Goal: Information Seeking & Learning: Check status

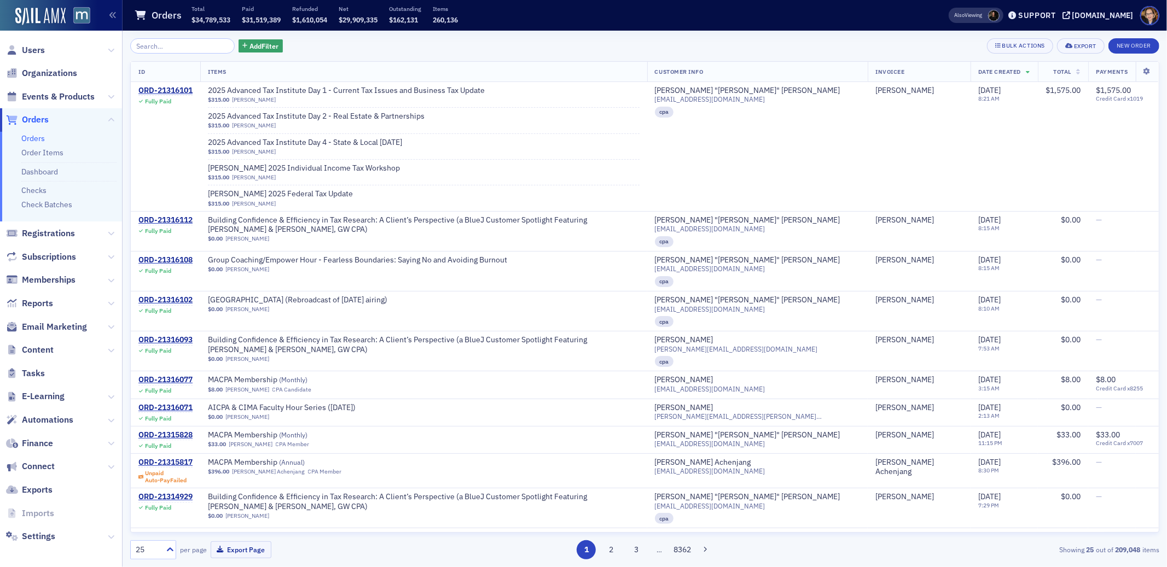
click at [31, 119] on span "Orders" at bounding box center [35, 120] width 27 height 12
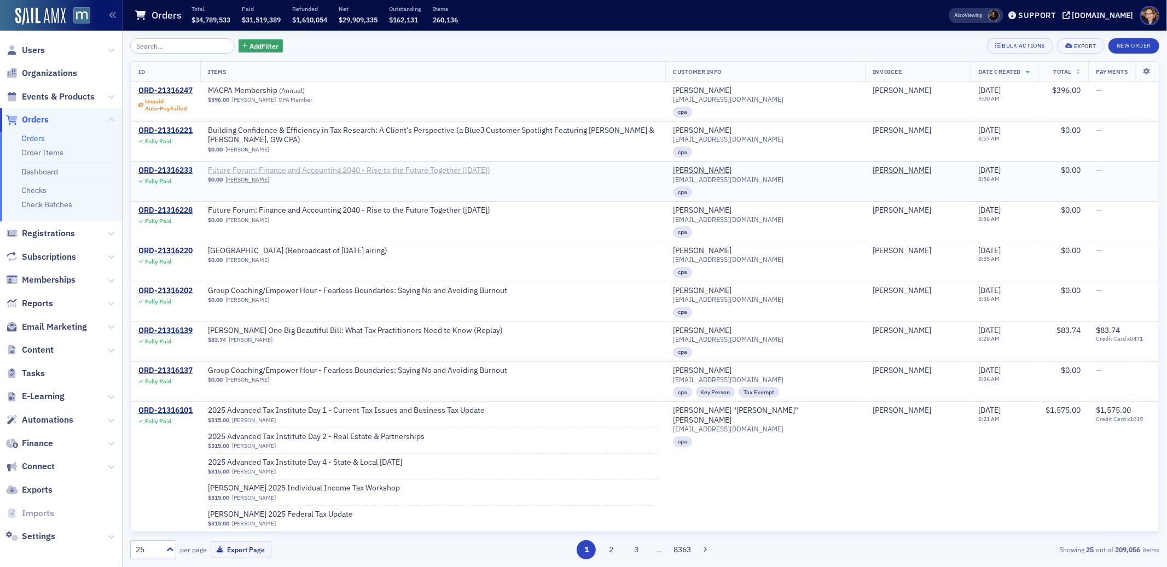
click at [361, 170] on span "Future Forum: Finance and Accounting 2040 - Rise to the Future Together ([DATE])" at bounding box center [349, 171] width 282 height 10
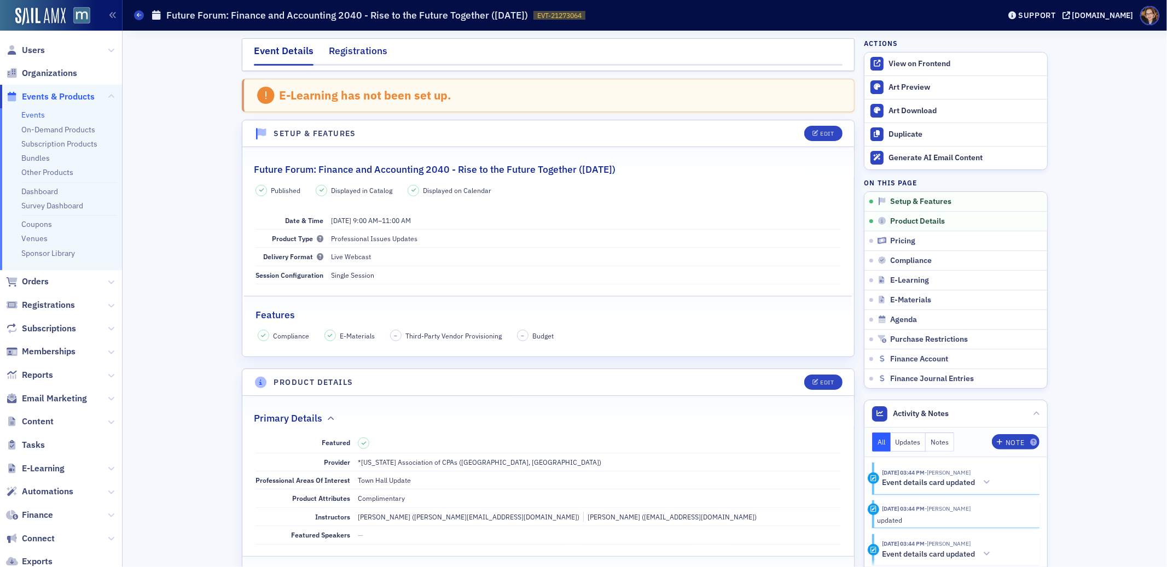
click at [370, 49] on div "Registrations" at bounding box center [358, 54] width 59 height 20
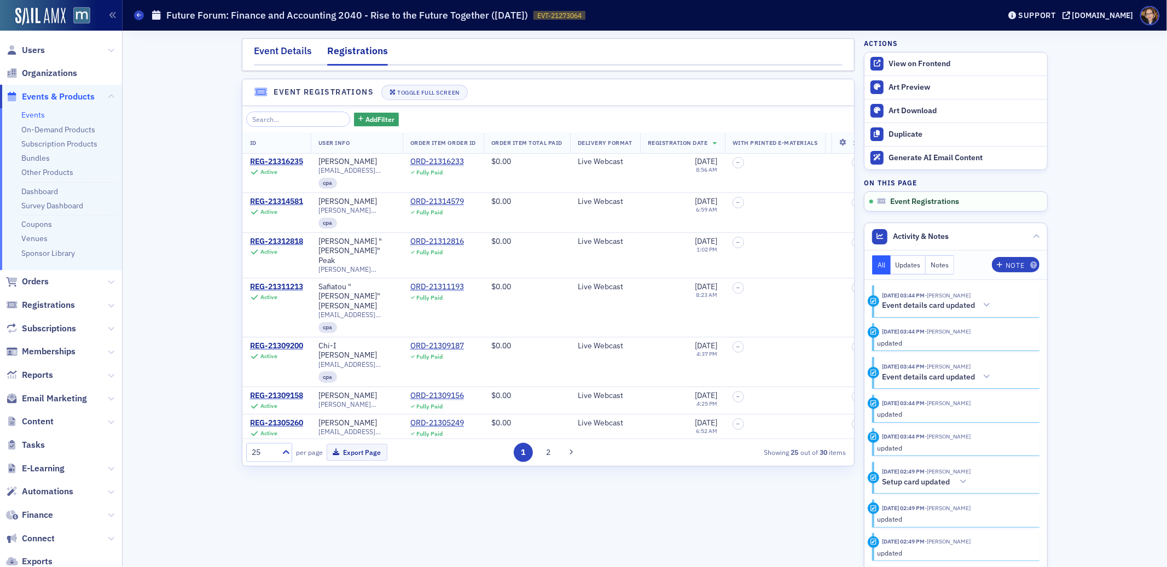
click at [269, 53] on div "Event Details" at bounding box center [283, 54] width 58 height 20
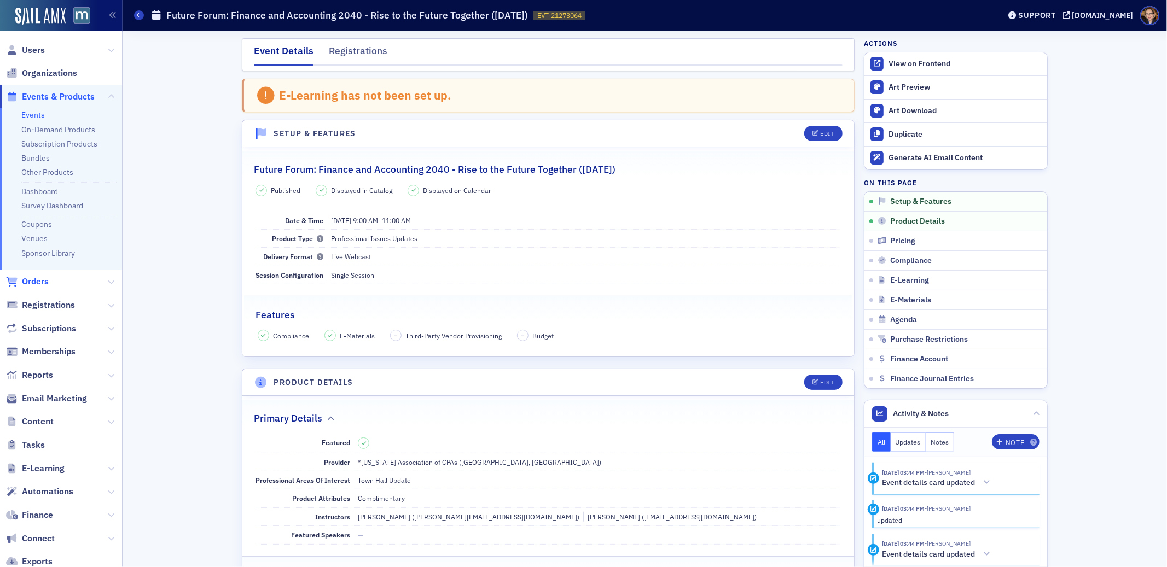
click at [38, 282] on span "Orders" at bounding box center [35, 282] width 27 height 12
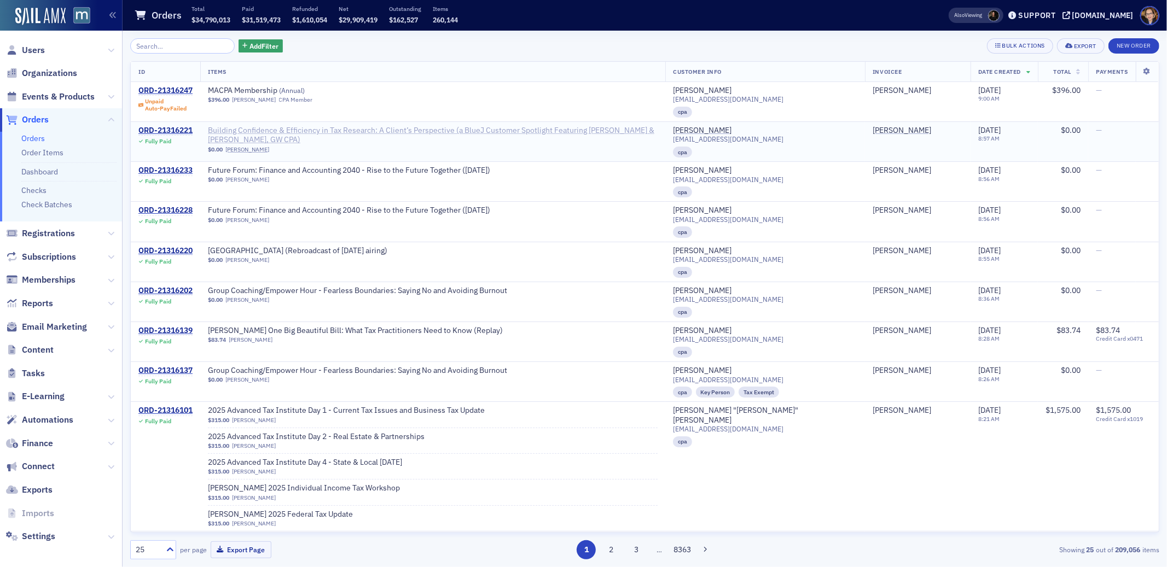
click at [236, 131] on span "Building Confidence & Efficiency in Tax Research: A Client’s Perspective (a Blu…" at bounding box center [433, 135] width 450 height 19
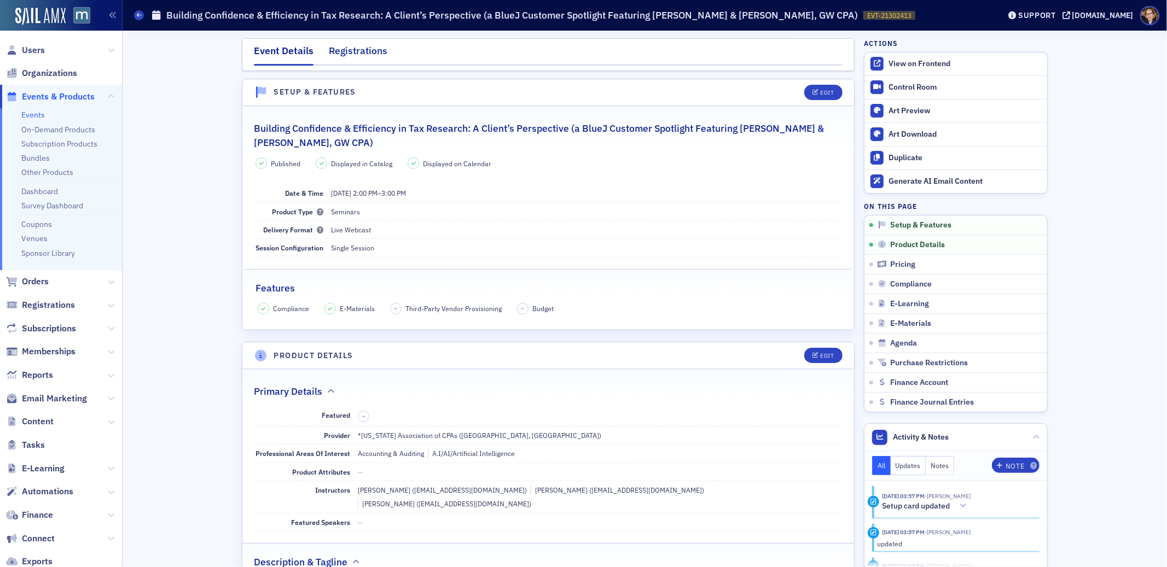
click at [353, 46] on div "Registrations" at bounding box center [358, 54] width 59 height 20
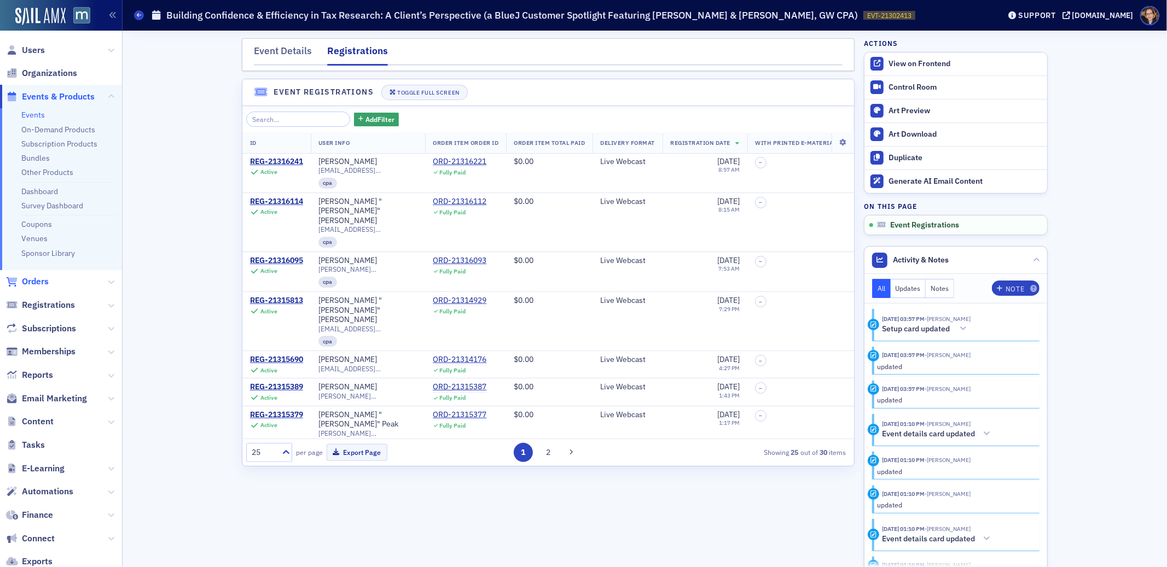
click at [37, 282] on span "Orders" at bounding box center [35, 282] width 27 height 12
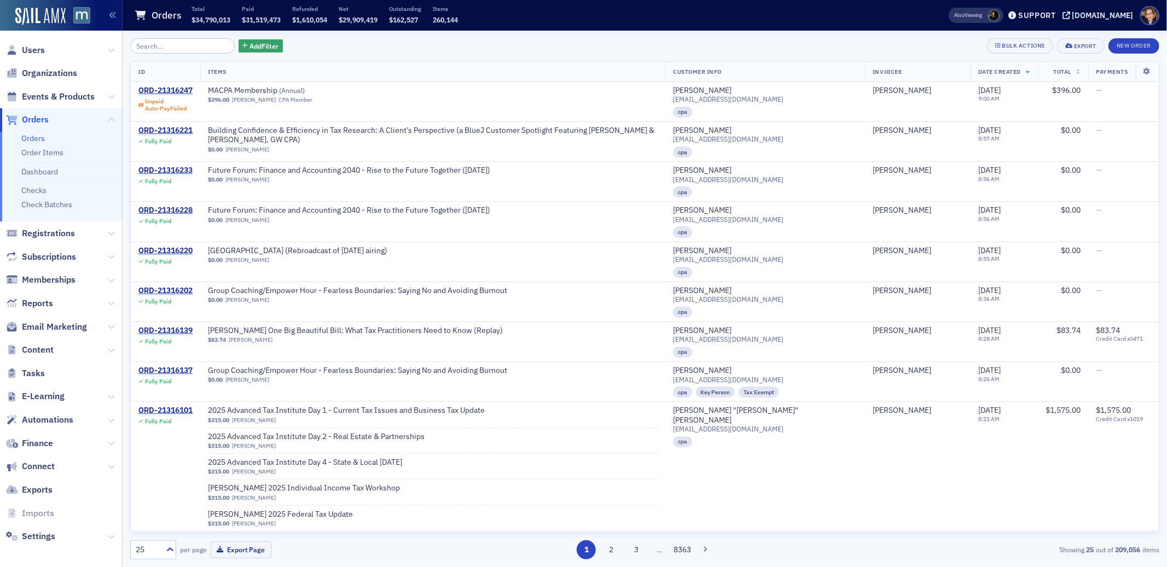
click at [30, 118] on span "Orders" at bounding box center [35, 120] width 27 height 12
